Goal: Task Accomplishment & Management: Manage account settings

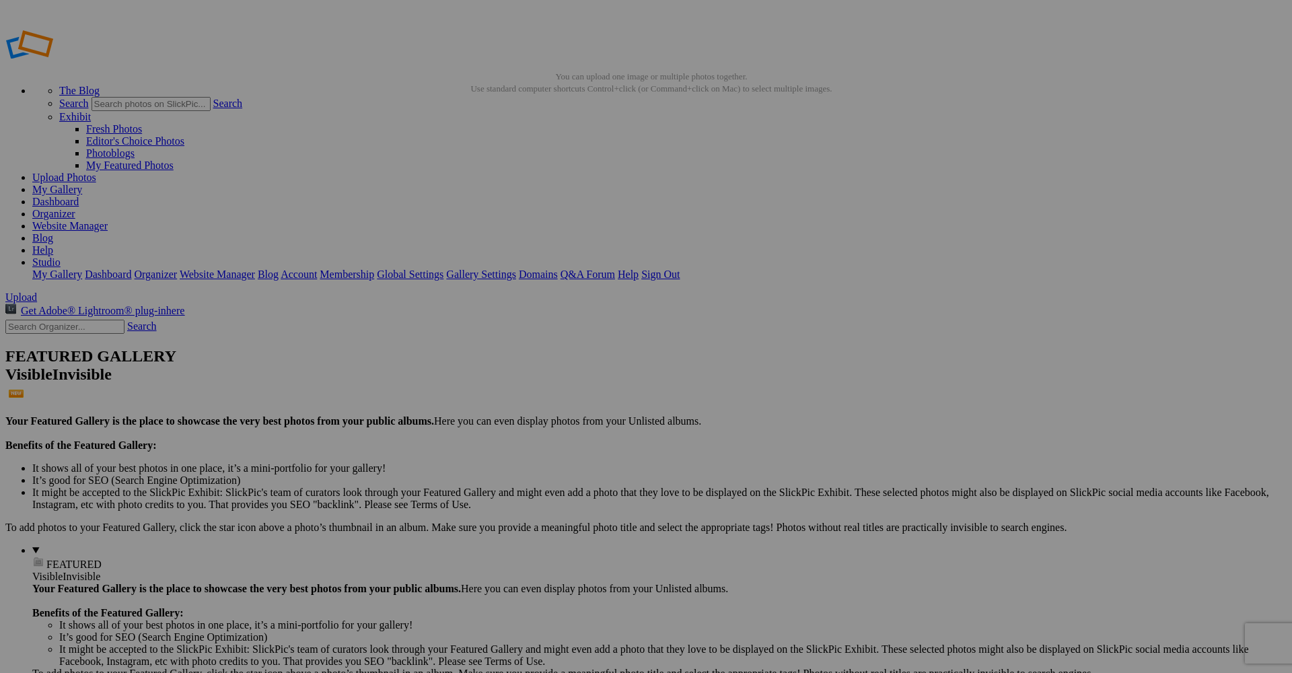
drag, startPoint x: 239, startPoint y: 196, endPoint x: 252, endPoint y: 198, distance: 13.6
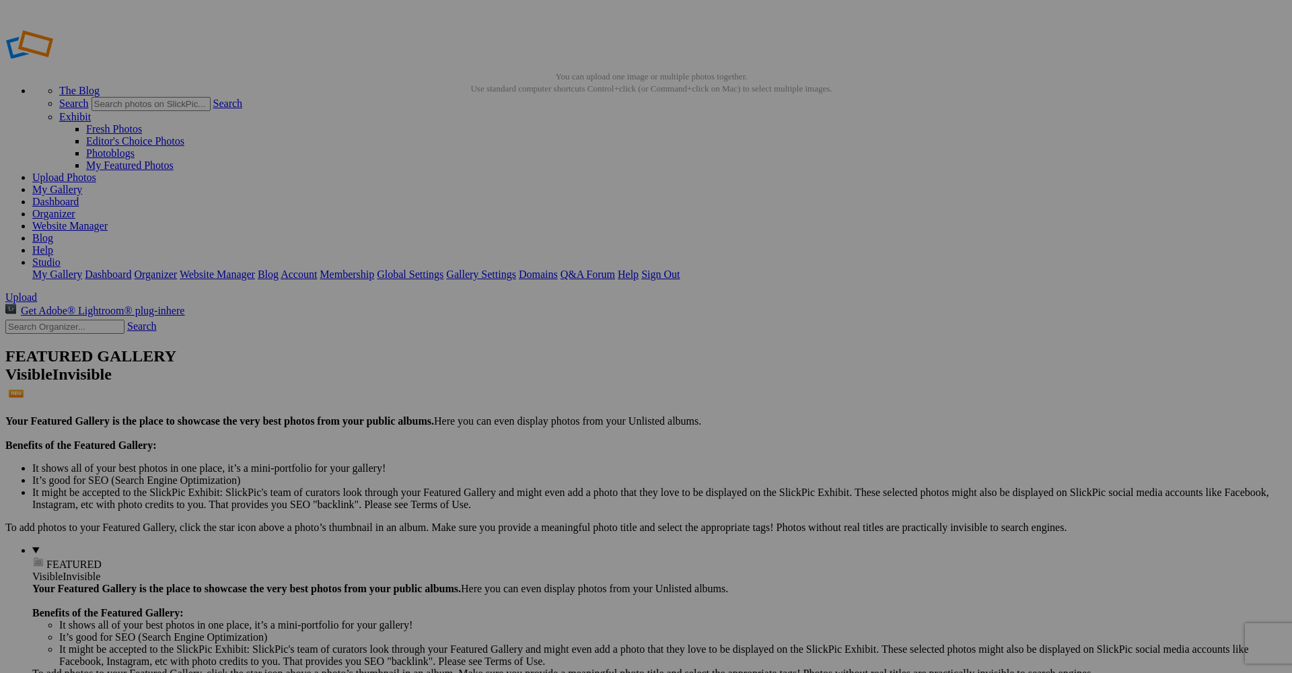
click at [557, 426] on link "Yes" at bounding box center [548, 424] width 15 height 11
click at [82, 184] on link "My Gallery" at bounding box center [57, 189] width 50 height 11
